Goal: Task Accomplishment & Management: Manage account settings

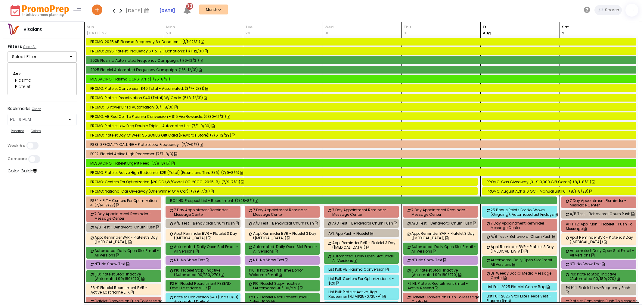
select select "48"
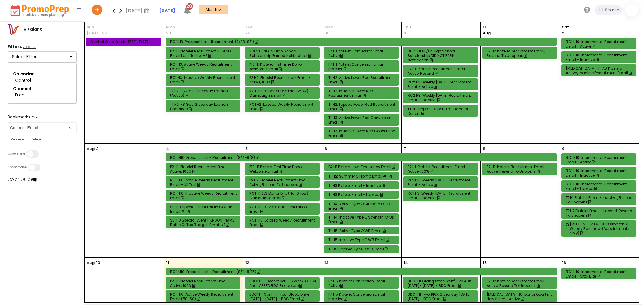
select select "264"
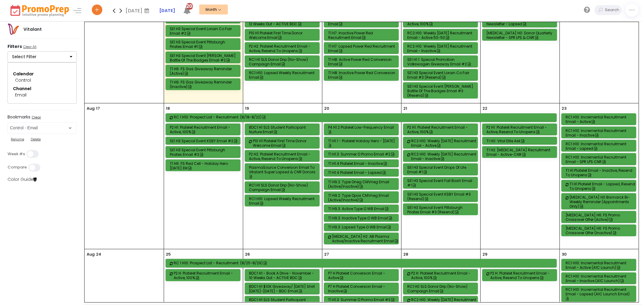
click at [526, 151] on div "T1 H2: Sickle Cell Recruitment Email - Active-CNR" at bounding box center [521, 152] width 68 height 9
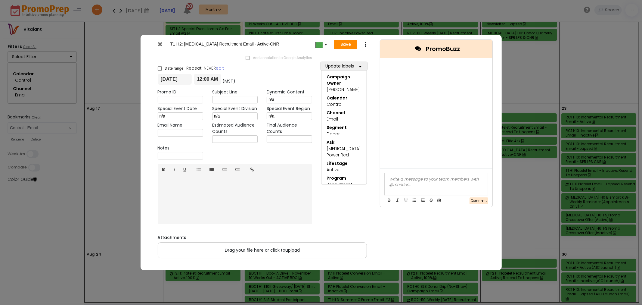
drag, startPoint x: 182, startPoint y: 44, endPoint x: 187, endPoint y: 44, distance: 5.7
click at [182, 44] on input "T1 H2: Sickle Cell Recruitment Email - Active-CNR" at bounding box center [247, 44] width 154 height 11
type input "T1 H4: Sickle Cell Recruitment Email - Active-CNR"
click at [344, 44] on button "Save" at bounding box center [345, 45] width 23 height 10
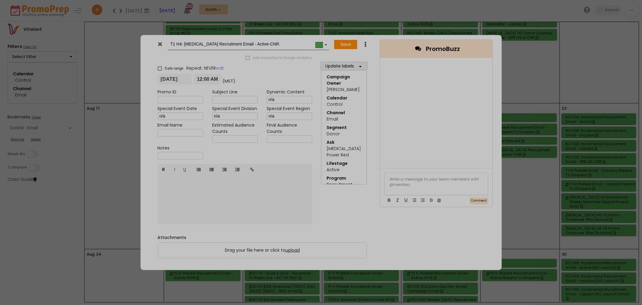
type input "2025-08-22"
type input "00:00"
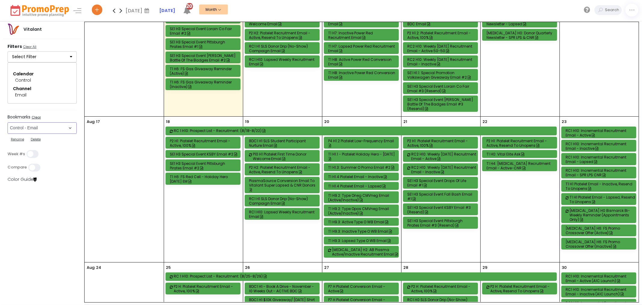
click at [29, 126] on select "Select Bookmark Automated Frequency Campaign Control - BVR Control - Email Cont…" at bounding box center [42, 127] width 69 height 11
click at [33, 128] on select "Select Bookmark Automated Frequency Campaign Control - BVR Control - Email Cont…" at bounding box center [42, 127] width 69 height 11
click at [8, 134] on select "Select Bookmark Automated Frequency Campaign Control - BVR Control - Email Cont…" at bounding box center [42, 127] width 69 height 11
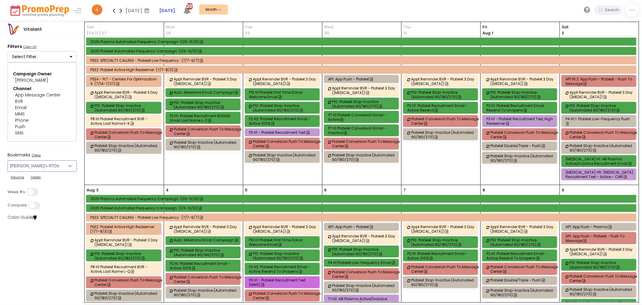
click at [47, 164] on select "Select Bookmark Automated Frequency Campaign Control - BVR Control - Email Cont…" at bounding box center [42, 165] width 69 height 11
select select "48"
click at [8, 160] on select "Select Bookmark Automated Frequency Campaign Control - BVR Control - Email Cont…" at bounding box center [42, 165] width 69 height 11
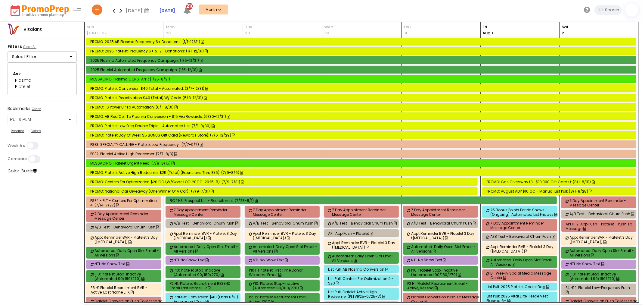
click at [121, 11] on icon at bounding box center [120, 11] width 7 height 12
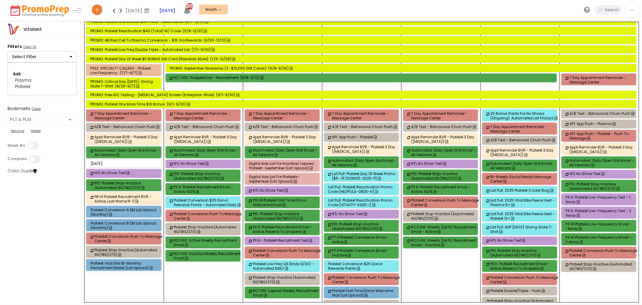
scroll to position [454, 0]
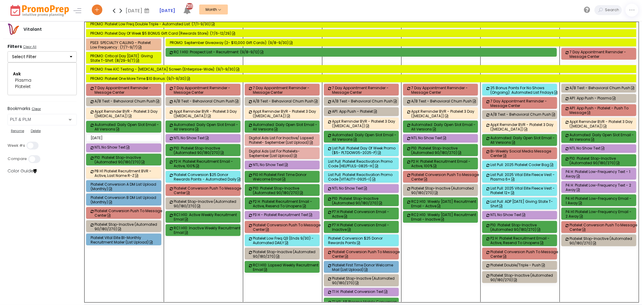
click at [130, 188] on div "Platelet Conversion A DM List Upload (monthly)" at bounding box center [125, 186] width 68 height 9
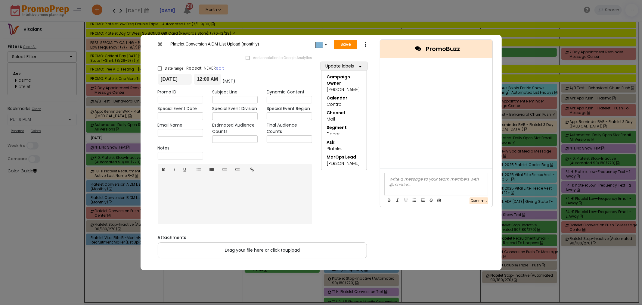
click at [176, 79] on input "09/07/2025" at bounding box center [175, 79] width 34 height 11
click at [221, 113] on td "5" at bounding box center [219, 115] width 11 height 9
click at [348, 42] on button "Save" at bounding box center [345, 45] width 23 height 10
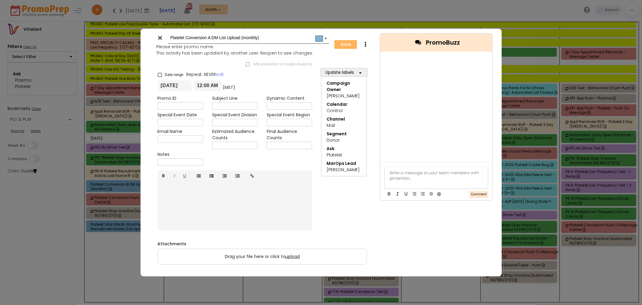
type input "2025-09-05"
type input "00:00"
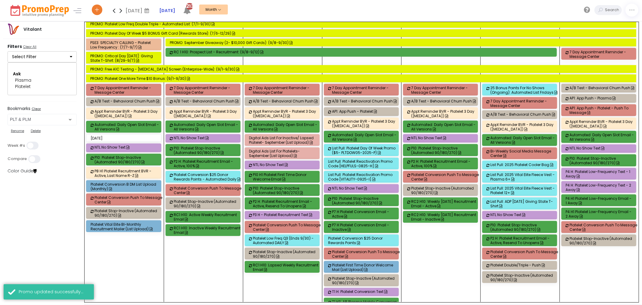
click at [128, 189] on div "Platelet Conversion B DM List Upload (monthly)" at bounding box center [125, 186] width 68 height 9
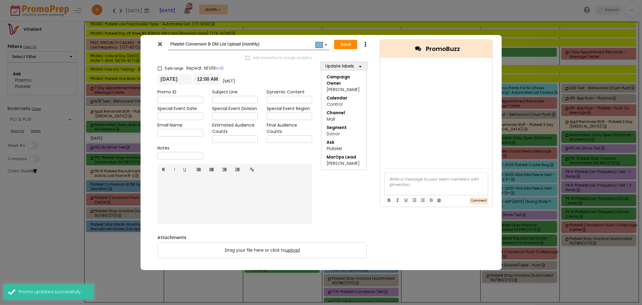
click at [178, 80] on input "09/07/2025" at bounding box center [175, 79] width 34 height 11
click at [217, 113] on td "5" at bounding box center [219, 115] width 11 height 9
click at [342, 43] on button "Save" at bounding box center [345, 45] width 23 height 10
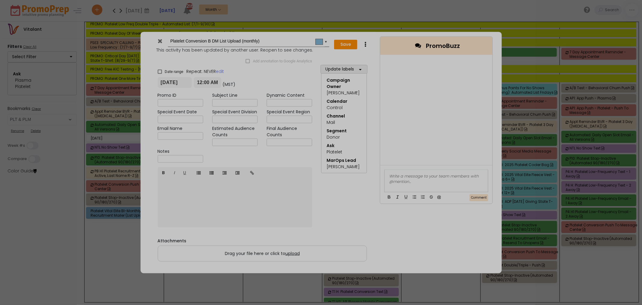
type input "2025-09-05"
type input "00:00"
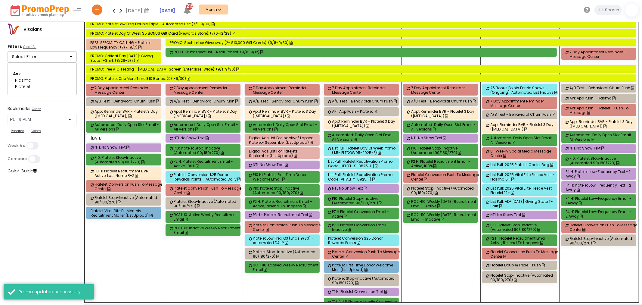
click at [117, 215] on div "Platelet Vital Elite BI-Monthly Recruitment Mailer (List Upload)" at bounding box center [125, 212] width 68 height 9
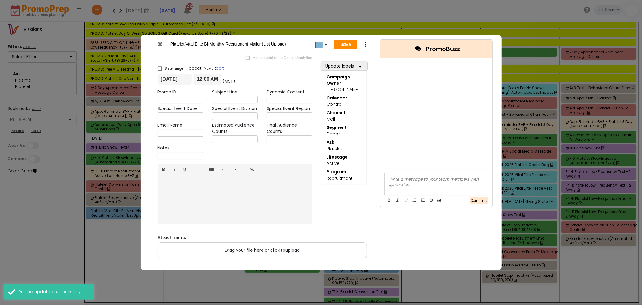
click at [173, 79] on input "09/07/2025" at bounding box center [175, 79] width 34 height 11
click at [216, 113] on td "5" at bounding box center [219, 115] width 11 height 9
click at [340, 45] on button "Save" at bounding box center [345, 45] width 23 height 10
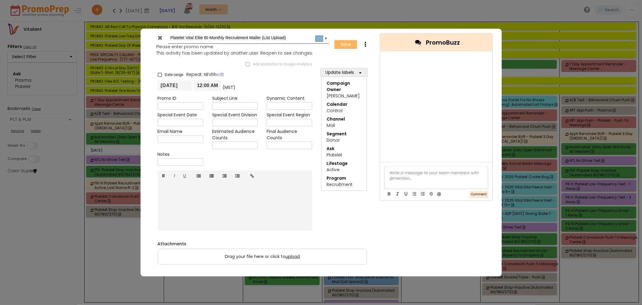
type input "2025-09-05"
type input "00:00"
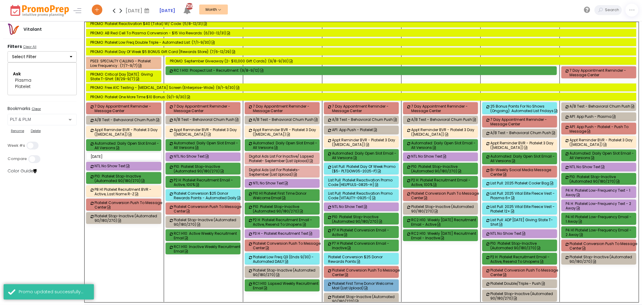
scroll to position [447, 0]
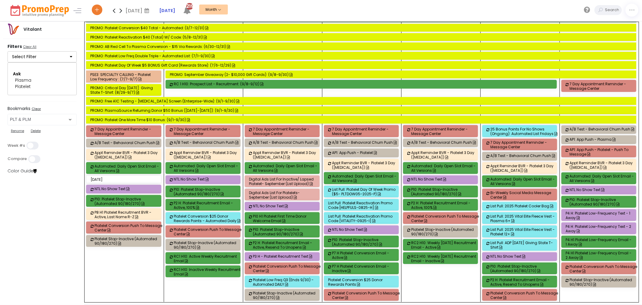
click at [58, 246] on div "Vitalant Filters Clear All Select Filter Campaign Owner Select All Clear All 3 …" at bounding box center [42, 163] width 85 height 283
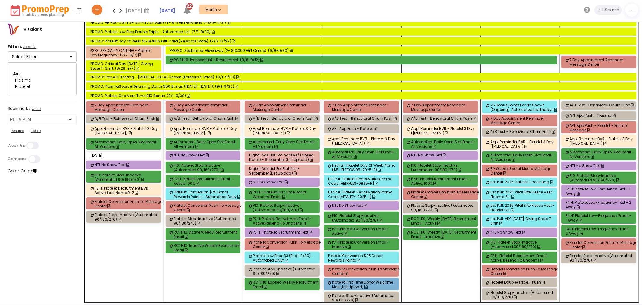
scroll to position [475, 0]
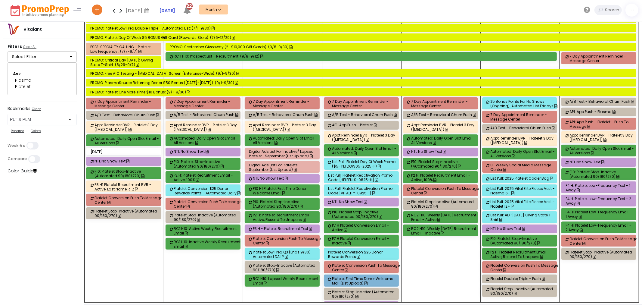
click at [357, 229] on div "P7 H Platelet Conversion Email - Active" at bounding box center [366, 227] width 68 height 9
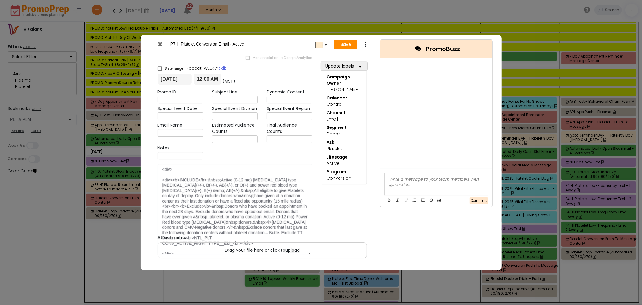
scroll to position [0, 0]
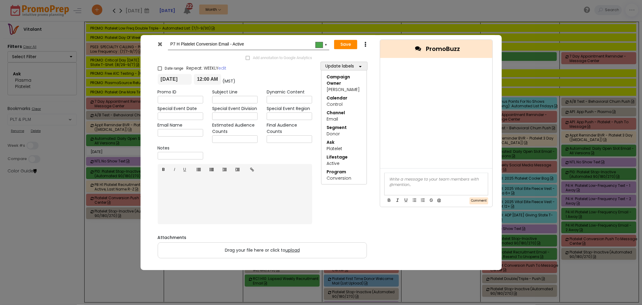
click at [160, 45] on icon at bounding box center [160, 44] width 5 height 6
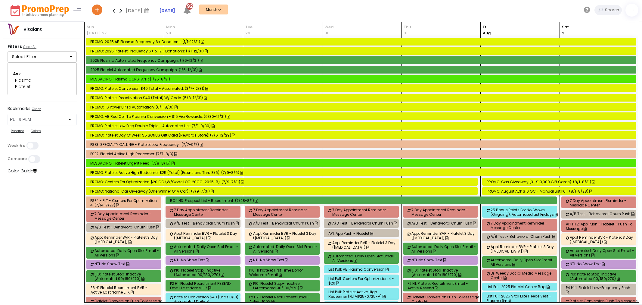
select select "48"
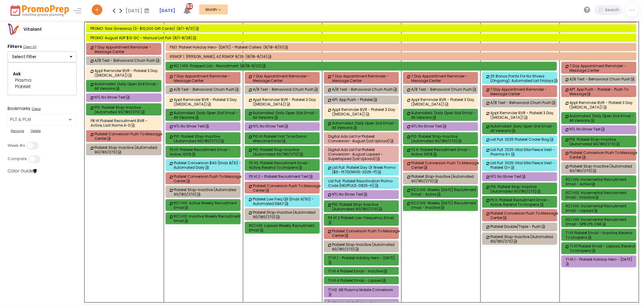
scroll to position [1347, 0]
click at [363, 223] on div "P4 H1.2 Platelet Low-Frequency Email" at bounding box center [363, 220] width 68 height 9
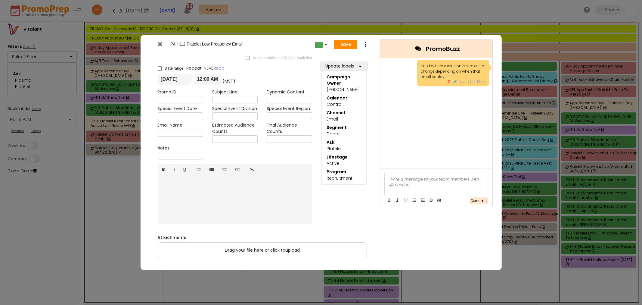
click at [161, 45] on icon at bounding box center [160, 44] width 5 height 6
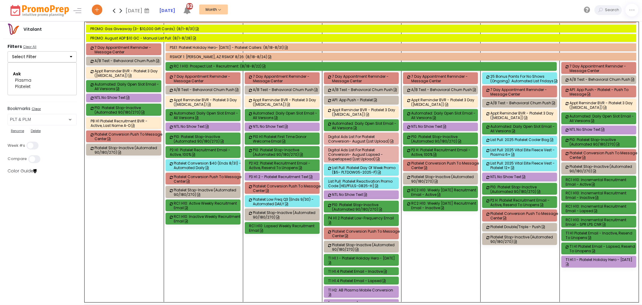
click at [363, 221] on div "P4 H1.2 Platelet Low-Frequency Email" at bounding box center [363, 220] width 68 height 9
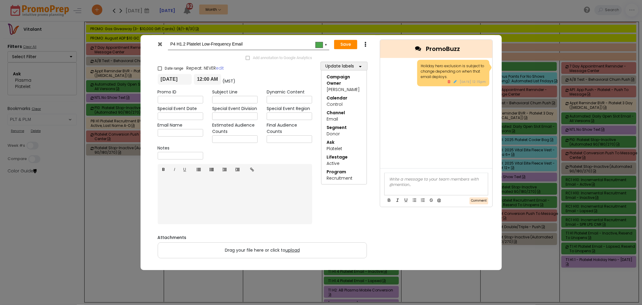
click at [158, 43] on icon at bounding box center [160, 44] width 5 height 6
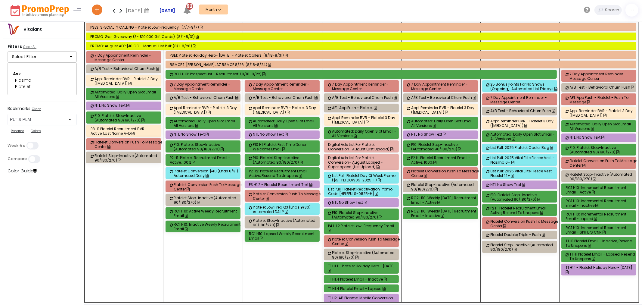
click at [170, 8] on strong "[DATE]" at bounding box center [167, 11] width 16 height 6
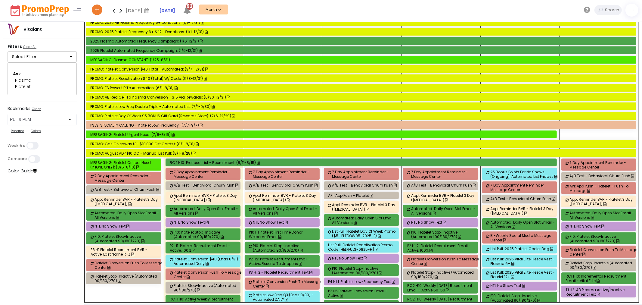
scroll to position [827, 0]
